Goal: Find specific page/section: Find specific page/section

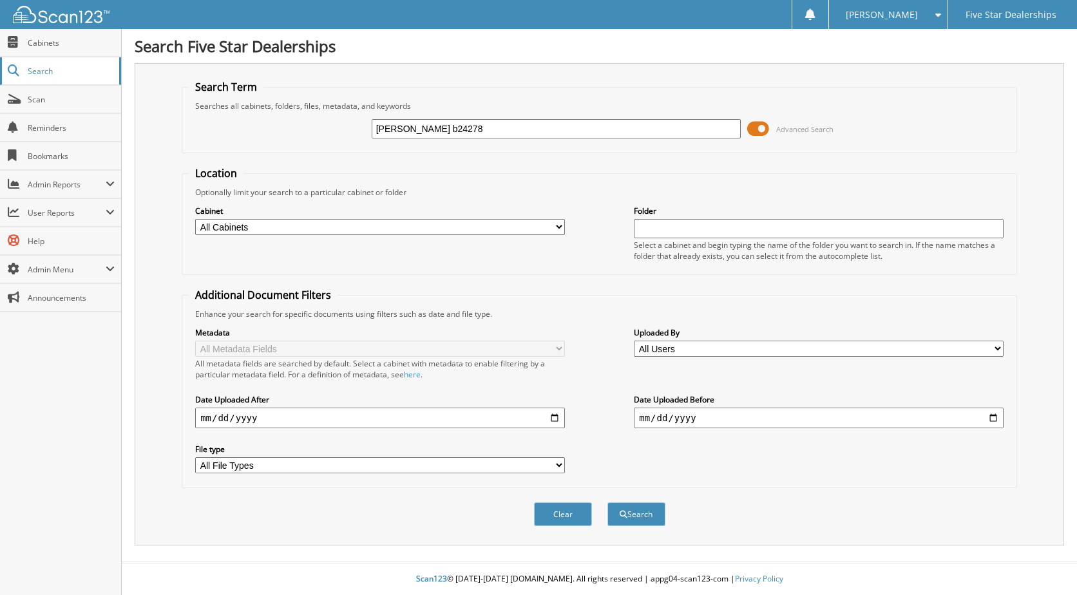
type input "[PERSON_NAME] b24278"
click at [607, 502] on button "Search" at bounding box center [636, 514] width 58 height 24
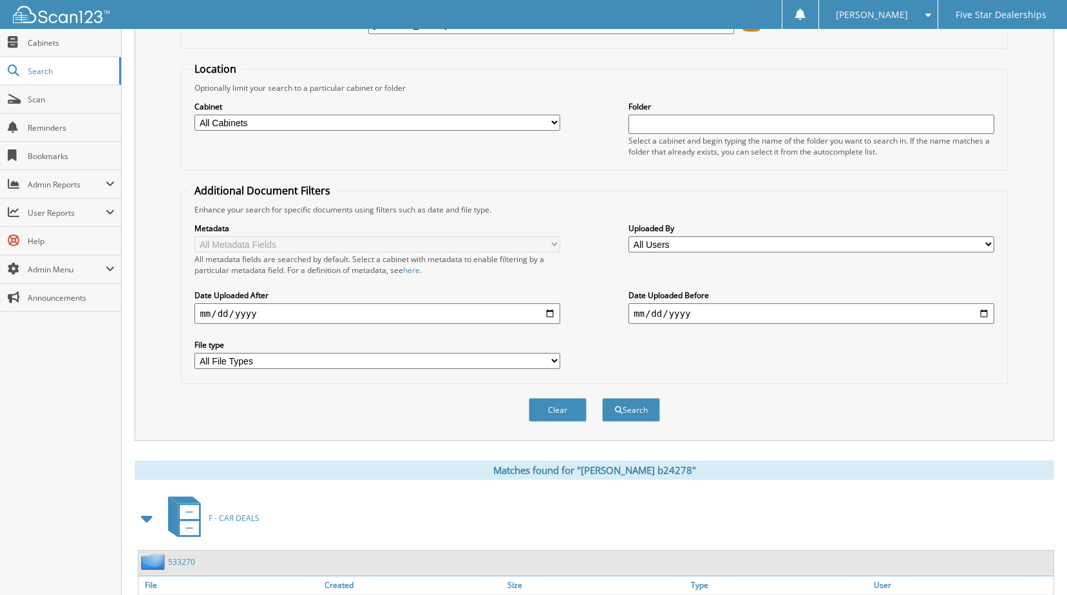
scroll to position [196, 0]
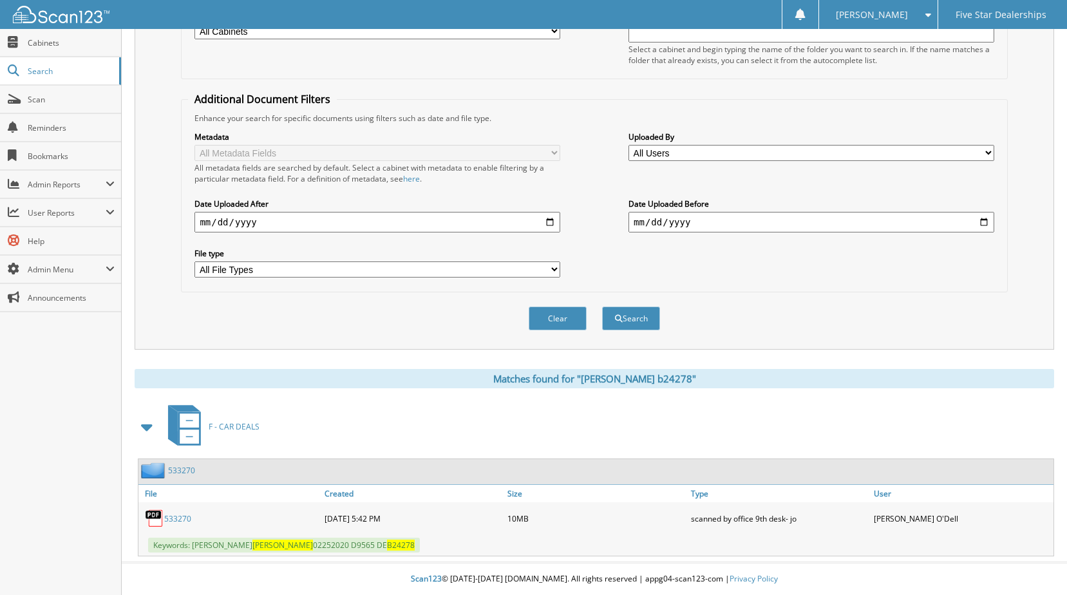
click at [178, 515] on link "533270" at bounding box center [177, 518] width 27 height 11
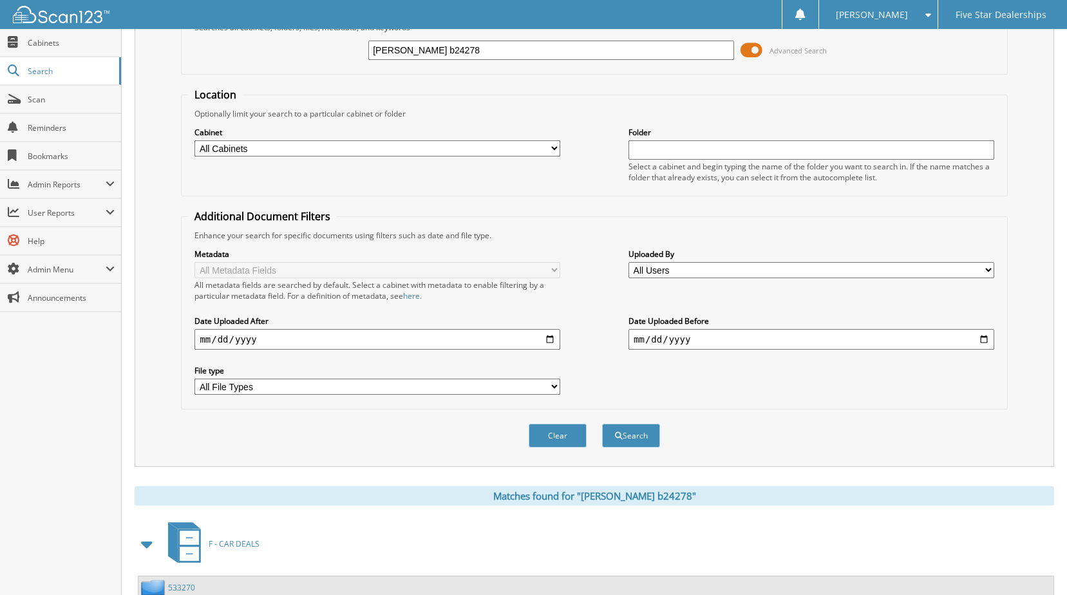
scroll to position [0, 0]
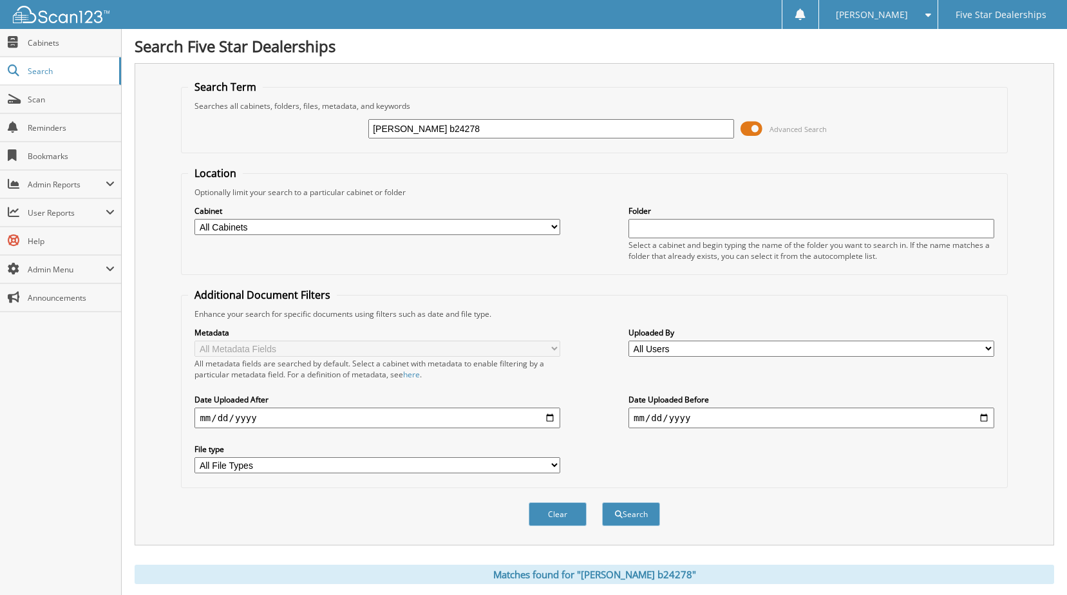
drag, startPoint x: 453, startPoint y: 134, endPoint x: 215, endPoint y: 110, distance: 239.6
click at [215, 110] on fieldset "Search Term Searches all cabinets, folders, files, metadata, and keywords [PERS…" at bounding box center [594, 116] width 826 height 73
type input "clinton 513583"
click at [602, 502] on button "Search" at bounding box center [631, 514] width 58 height 24
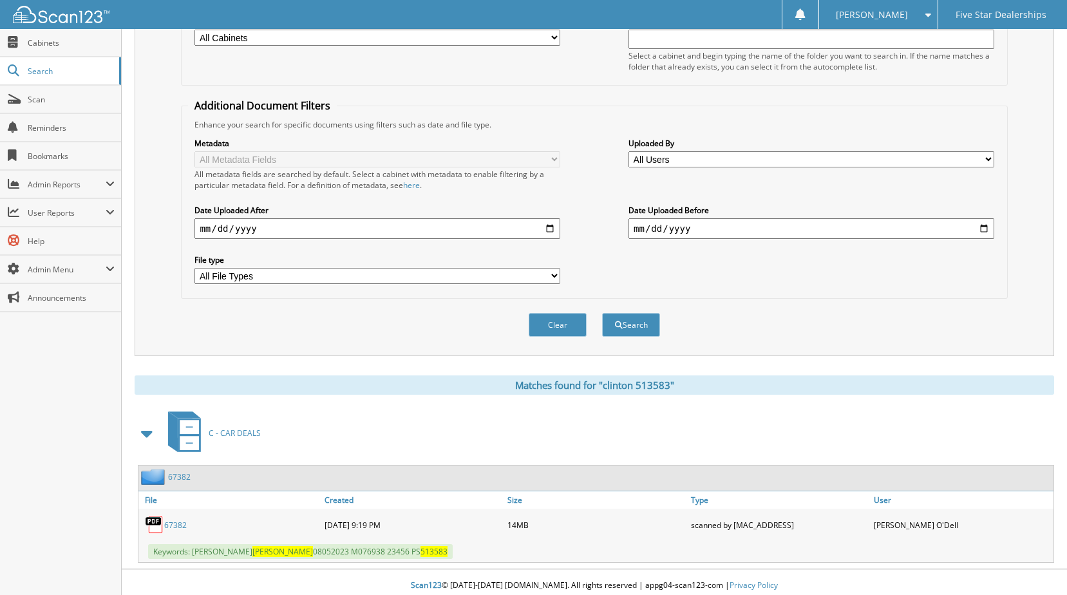
scroll to position [196, 0]
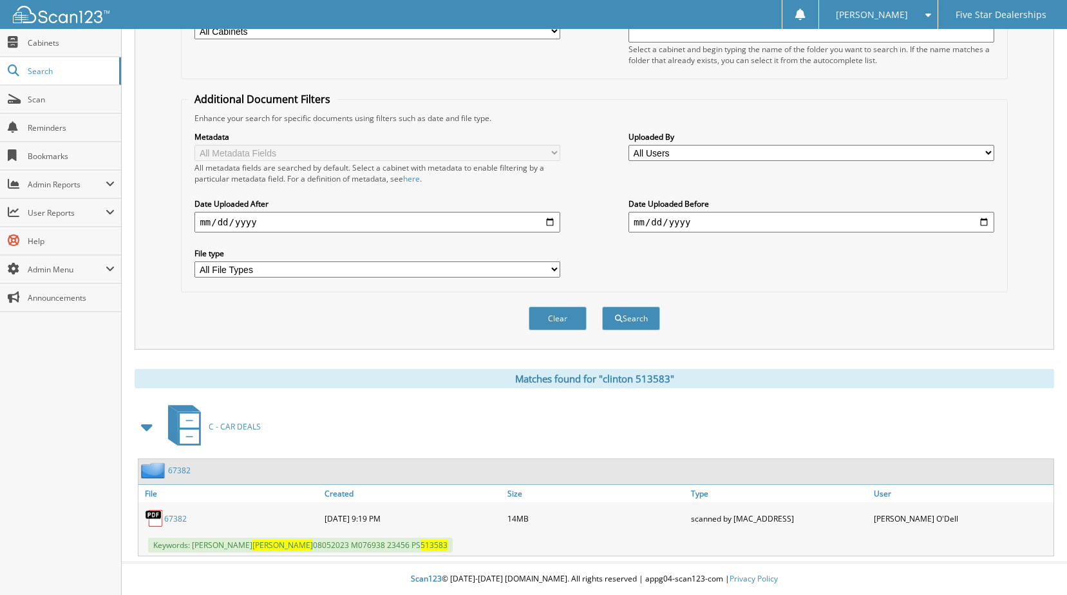
click at [183, 470] on link "67382" at bounding box center [179, 470] width 23 height 11
